Goal: Transaction & Acquisition: Book appointment/travel/reservation

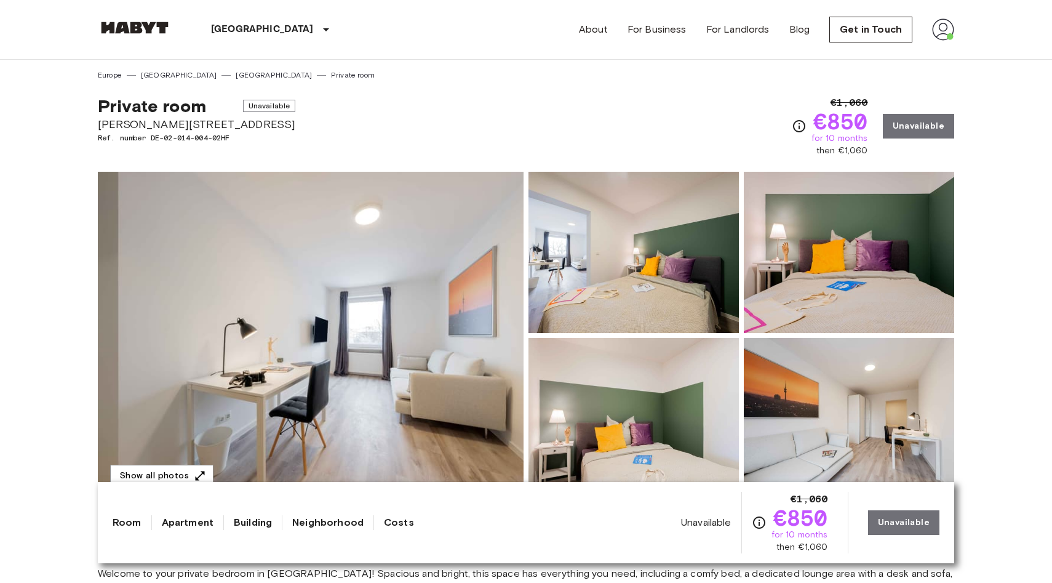
click at [244, 105] on span "Unavailable" at bounding box center [269, 106] width 53 height 12
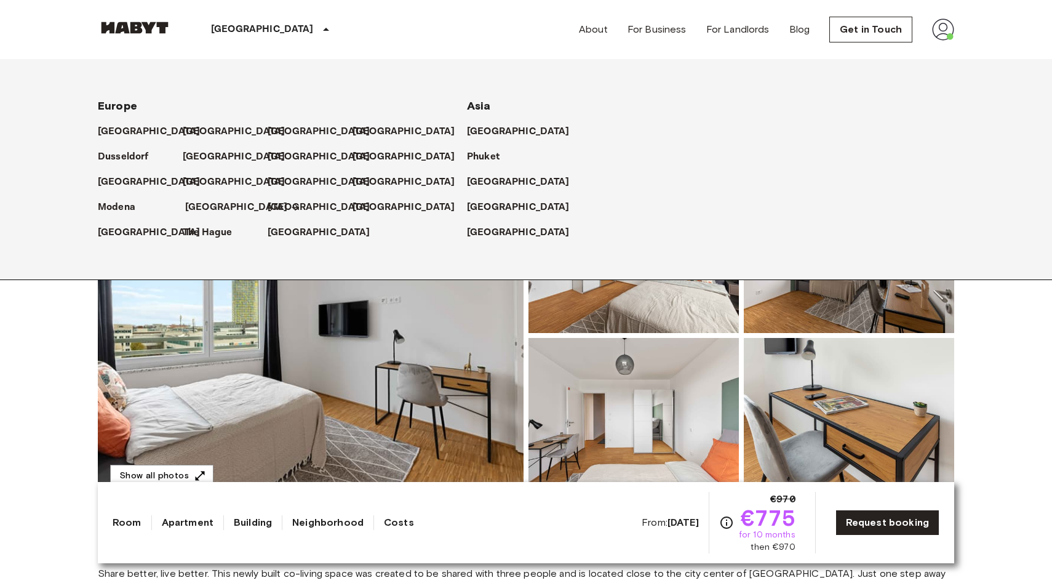
click at [204, 212] on p "[GEOGRAPHIC_DATA]" at bounding box center [236, 207] width 103 height 15
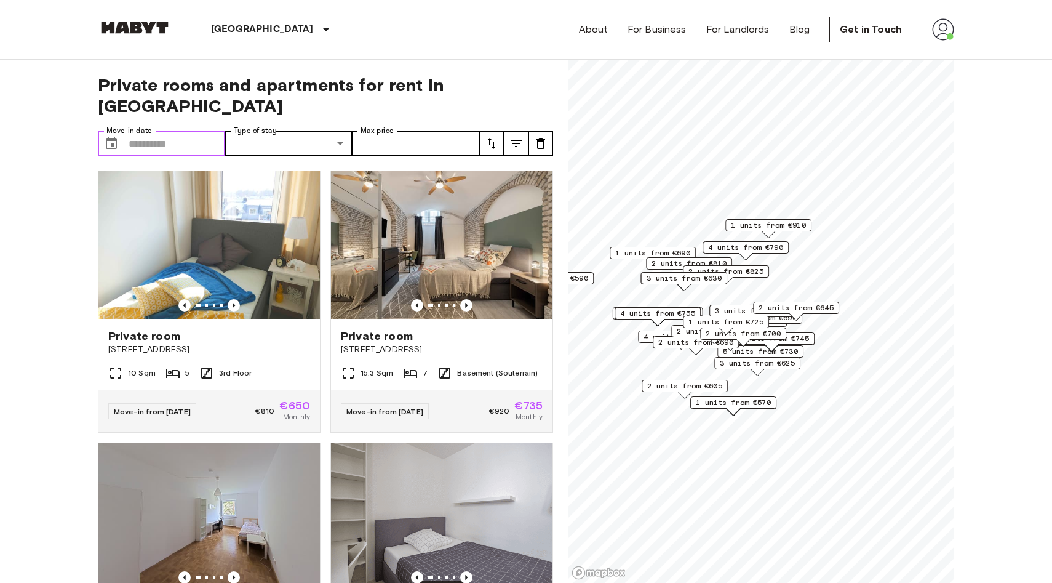
click at [169, 131] on input "Move-in date" at bounding box center [177, 143] width 97 height 25
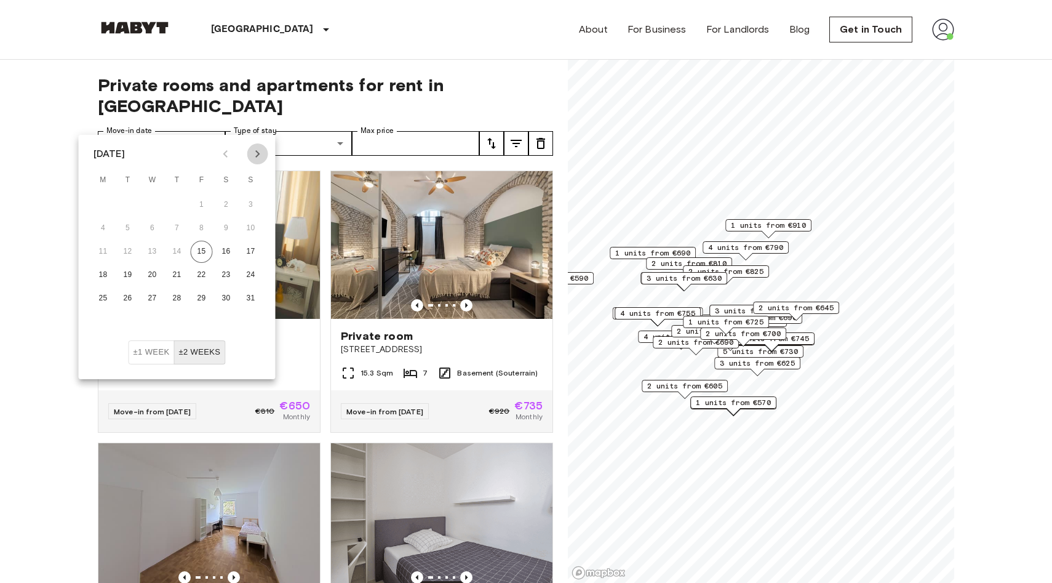
click at [254, 151] on icon "Next month" at bounding box center [257, 153] width 15 height 15
click at [106, 202] on button "1" at bounding box center [103, 205] width 22 height 22
type input "**********"
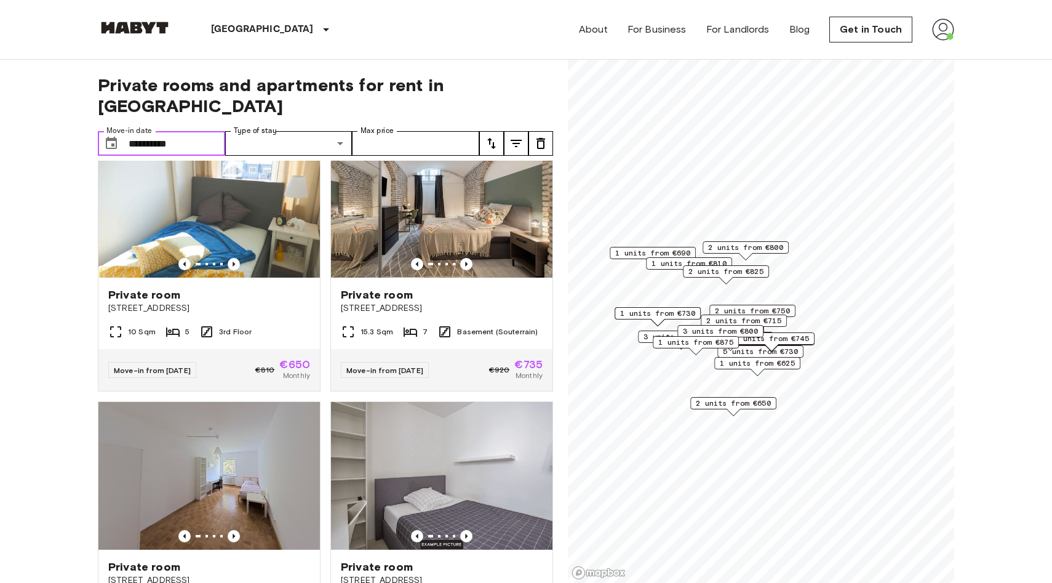
scroll to position [30, 0]
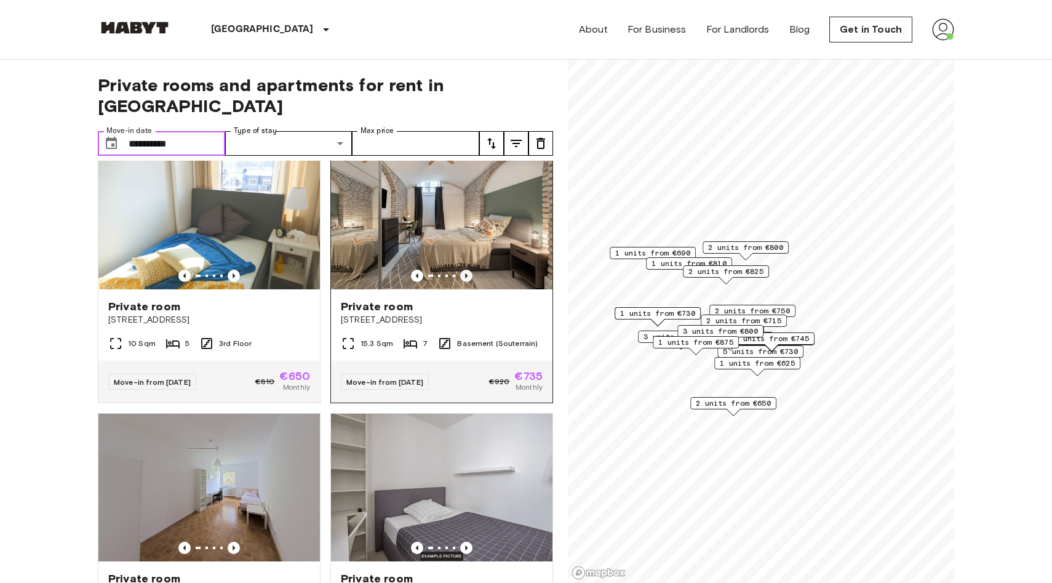
click at [465, 270] on icon "Previous image" at bounding box center [466, 276] width 12 height 12
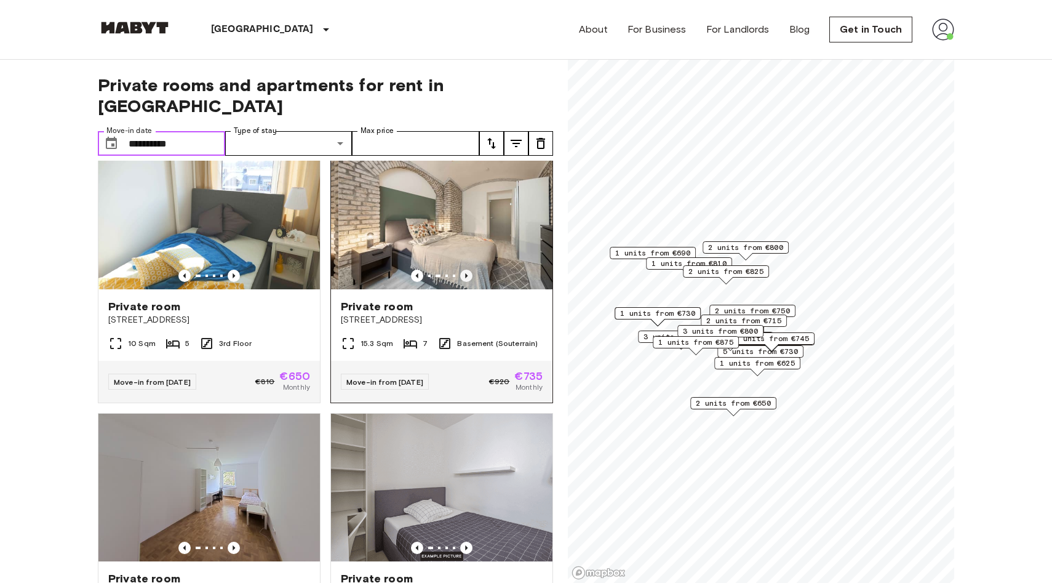
click at [465, 270] on icon "Previous image" at bounding box center [466, 276] width 12 height 12
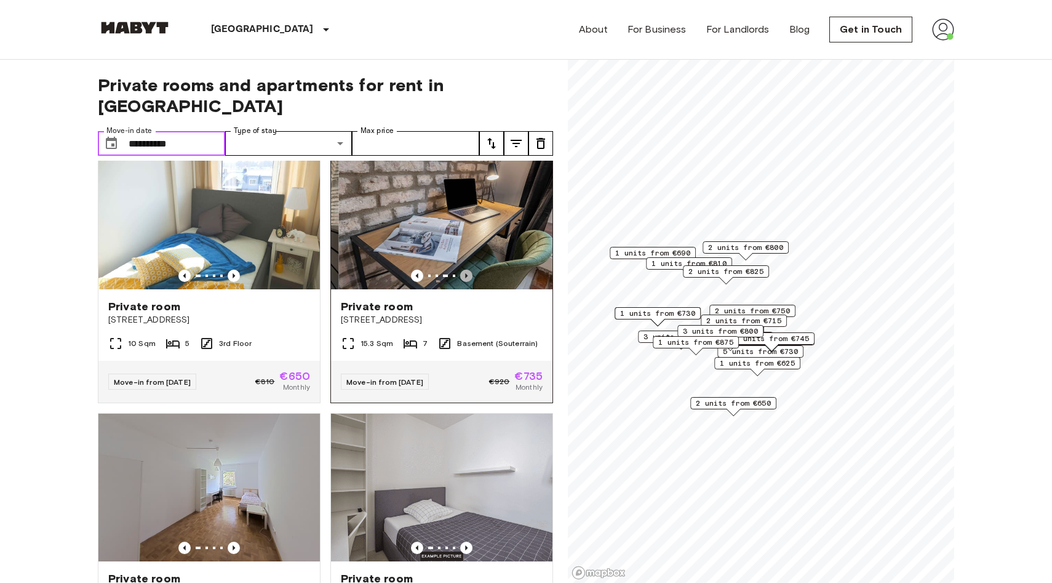
click at [465, 270] on icon "Previous image" at bounding box center [466, 276] width 12 height 12
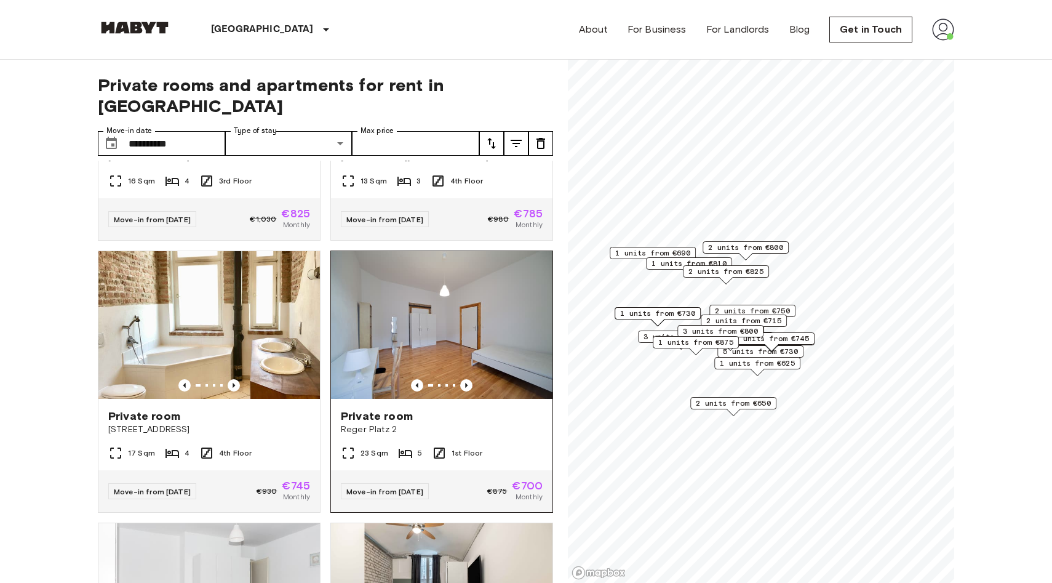
scroll to position [2114, 0]
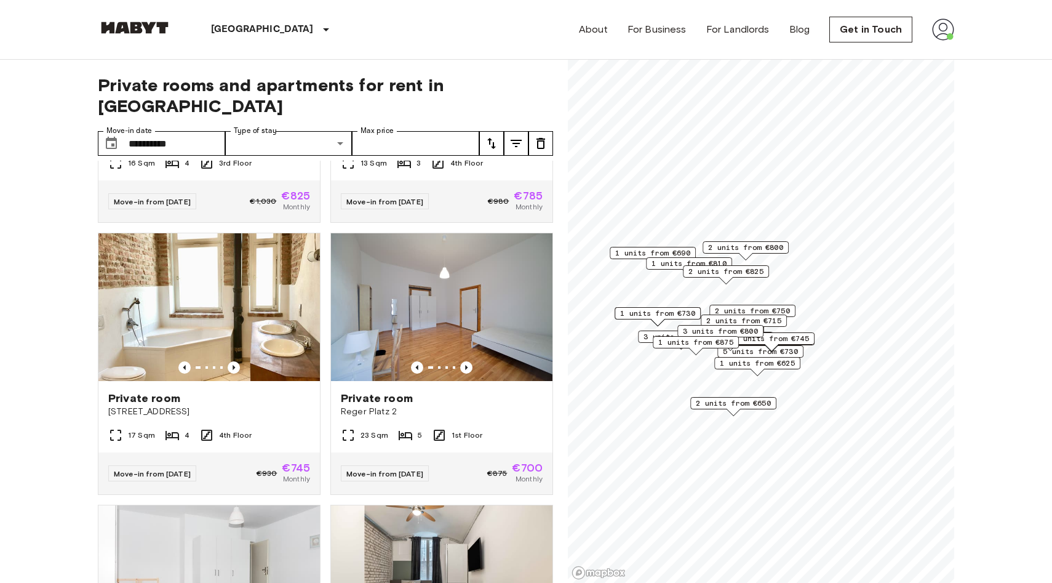
click at [326, 444] on div "Private room Reger Platz 2 23 Sqm 5 1st Floor Move-in from 18 Aug 25 €875 €700 …" at bounding box center [437, 359] width 233 height 272
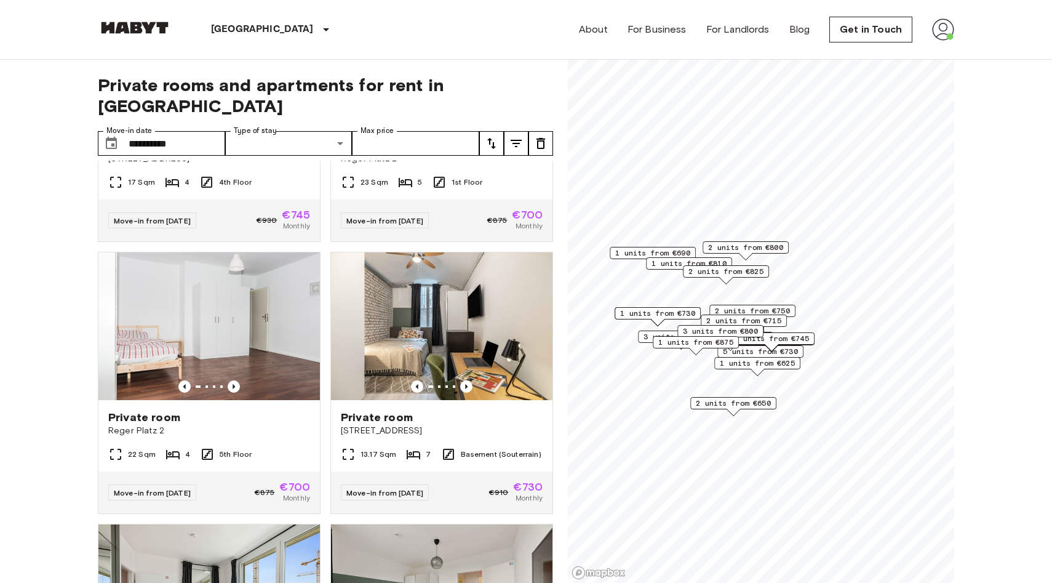
scroll to position [2369, 0]
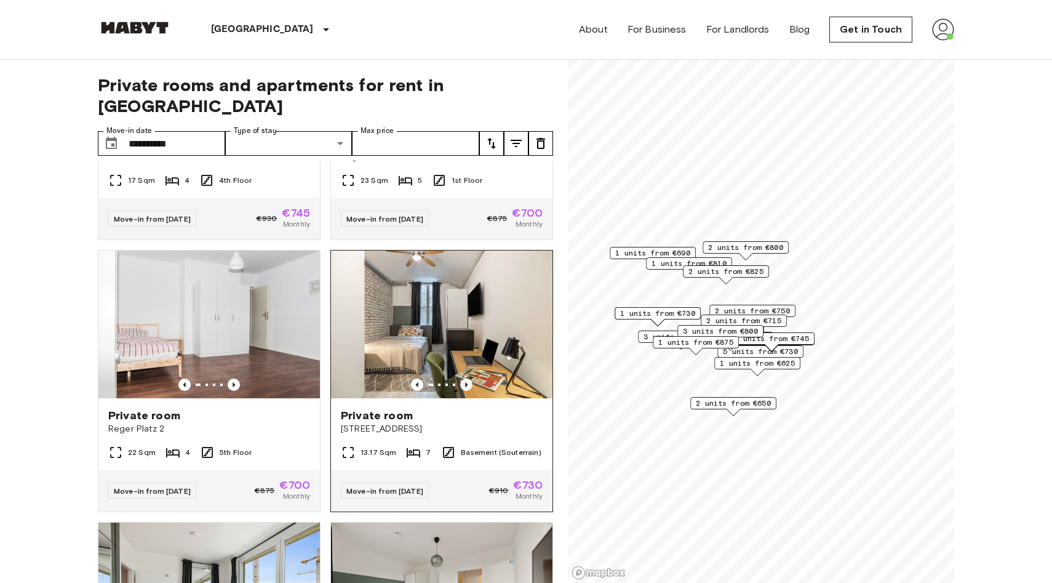
click at [470, 378] on icon "Previous image" at bounding box center [466, 384] width 12 height 12
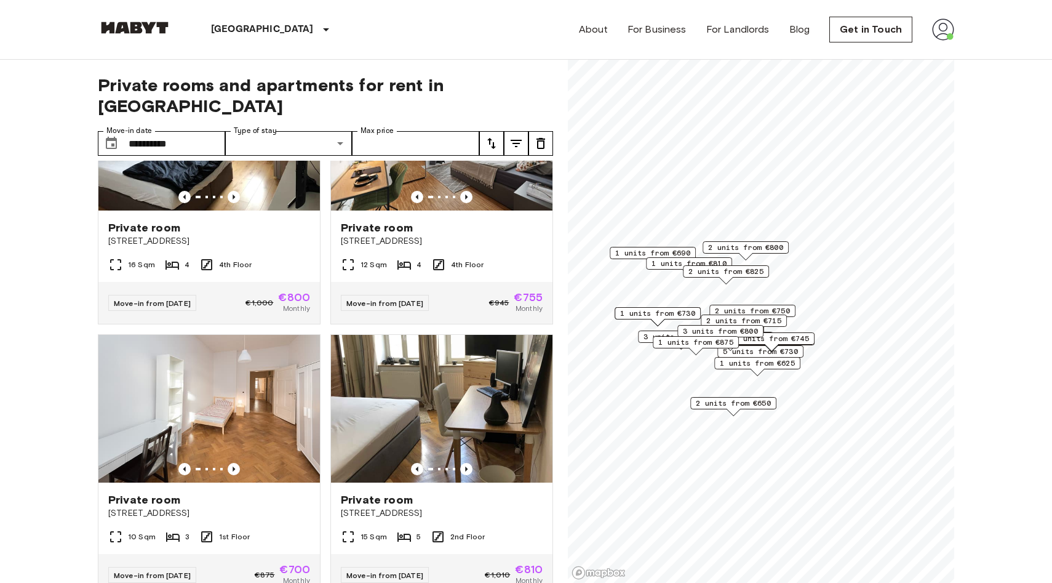
scroll to position [3648, 0]
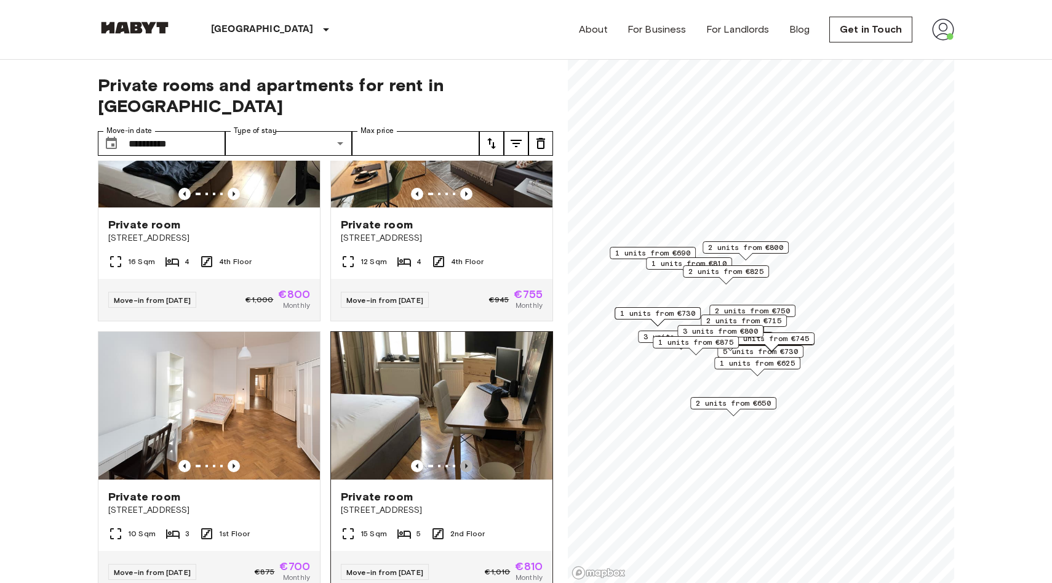
click at [464, 460] on icon "Previous image" at bounding box center [466, 466] width 12 height 12
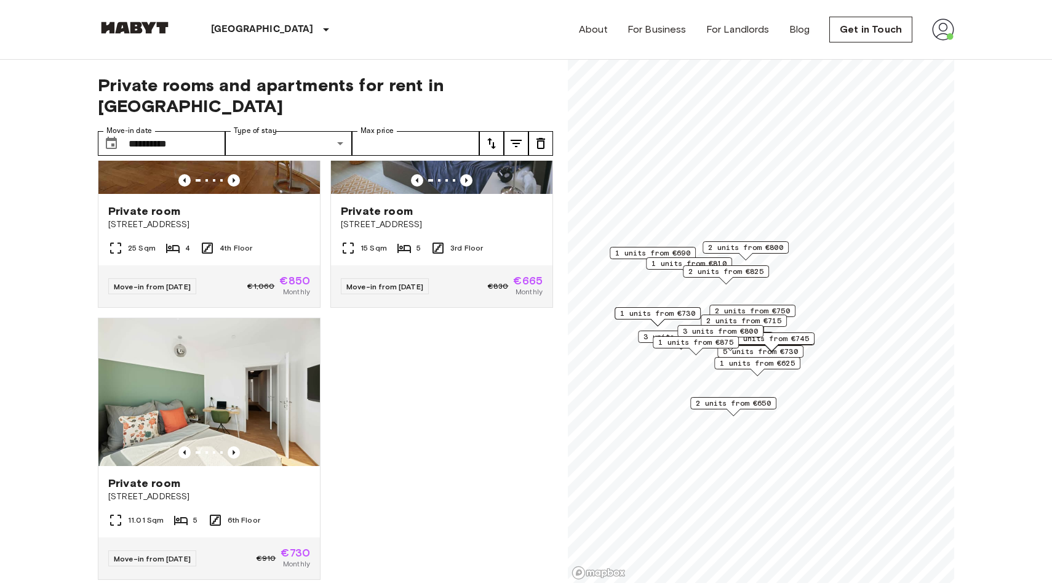
scroll to position [10, 0]
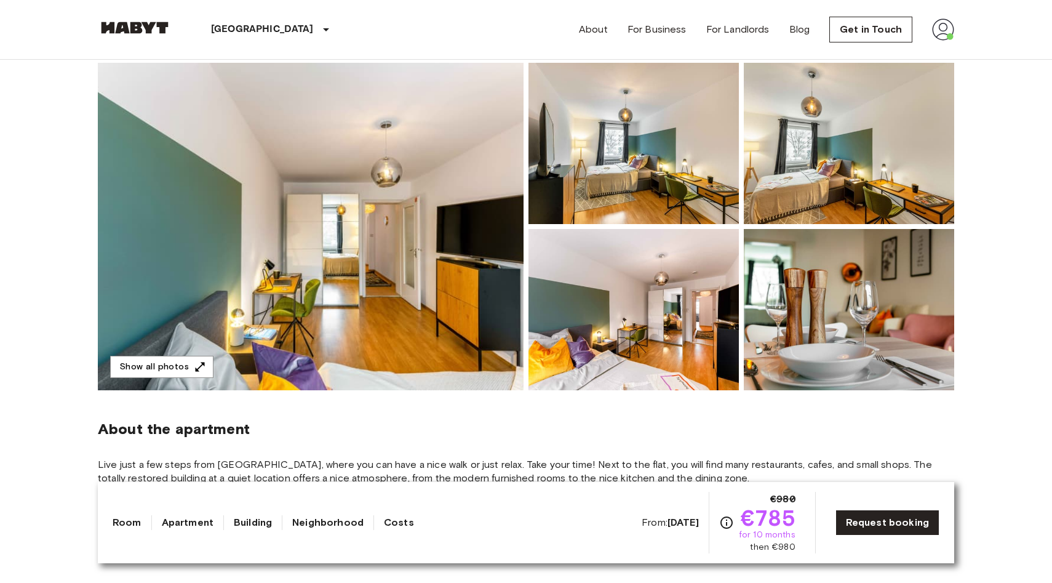
scroll to position [111, 0]
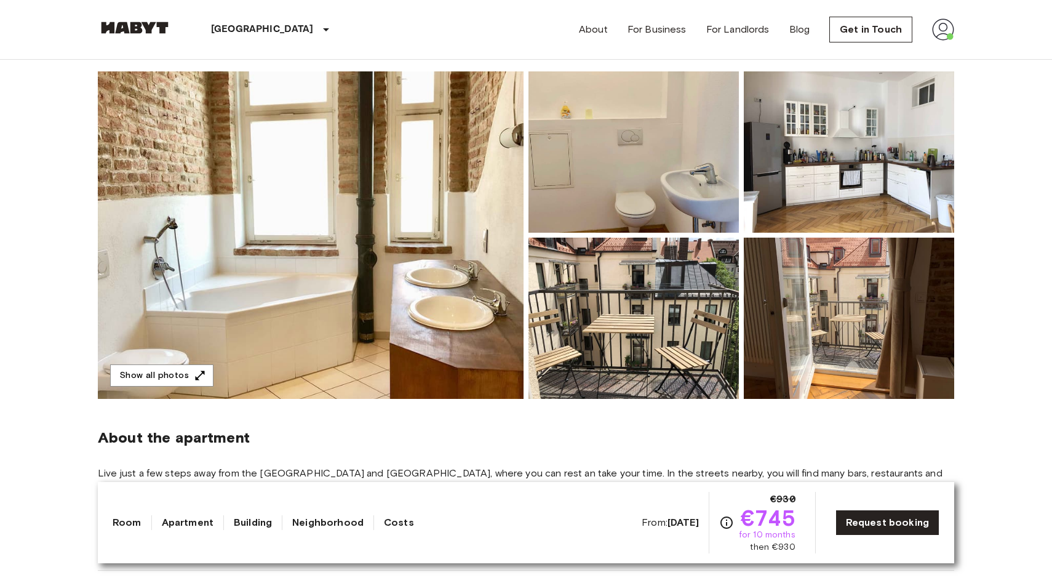
scroll to position [105, 0]
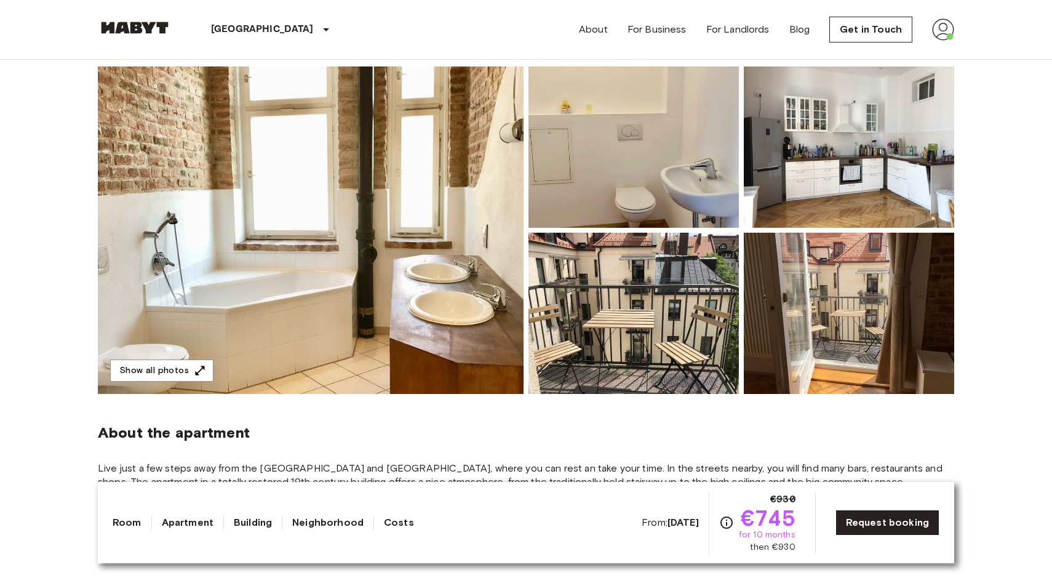
click at [731, 298] on img at bounding box center [634, 313] width 210 height 161
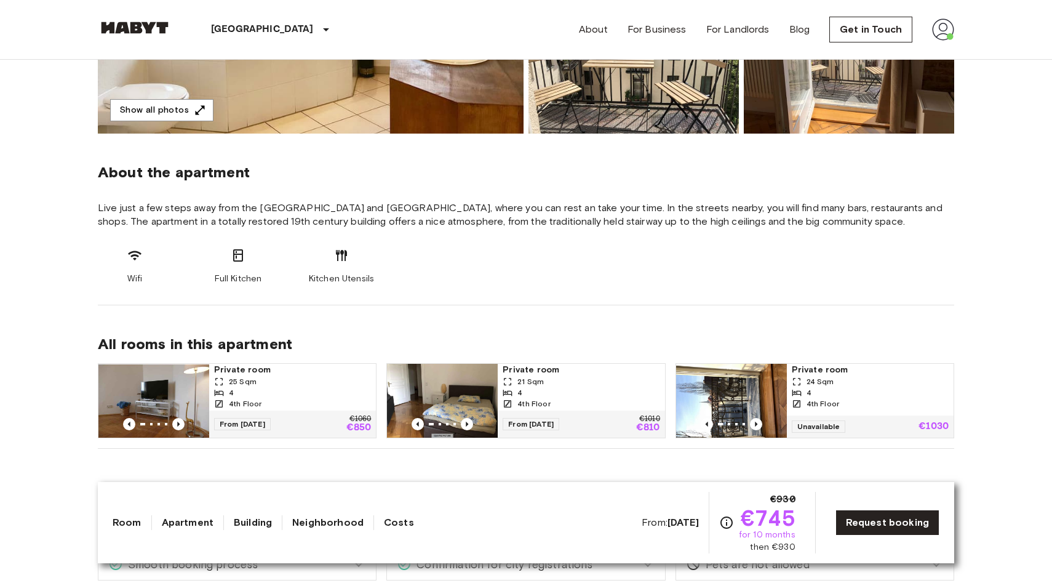
scroll to position [362, 0]
